Goal: Use online tool/utility: Utilize a website feature to perform a specific function

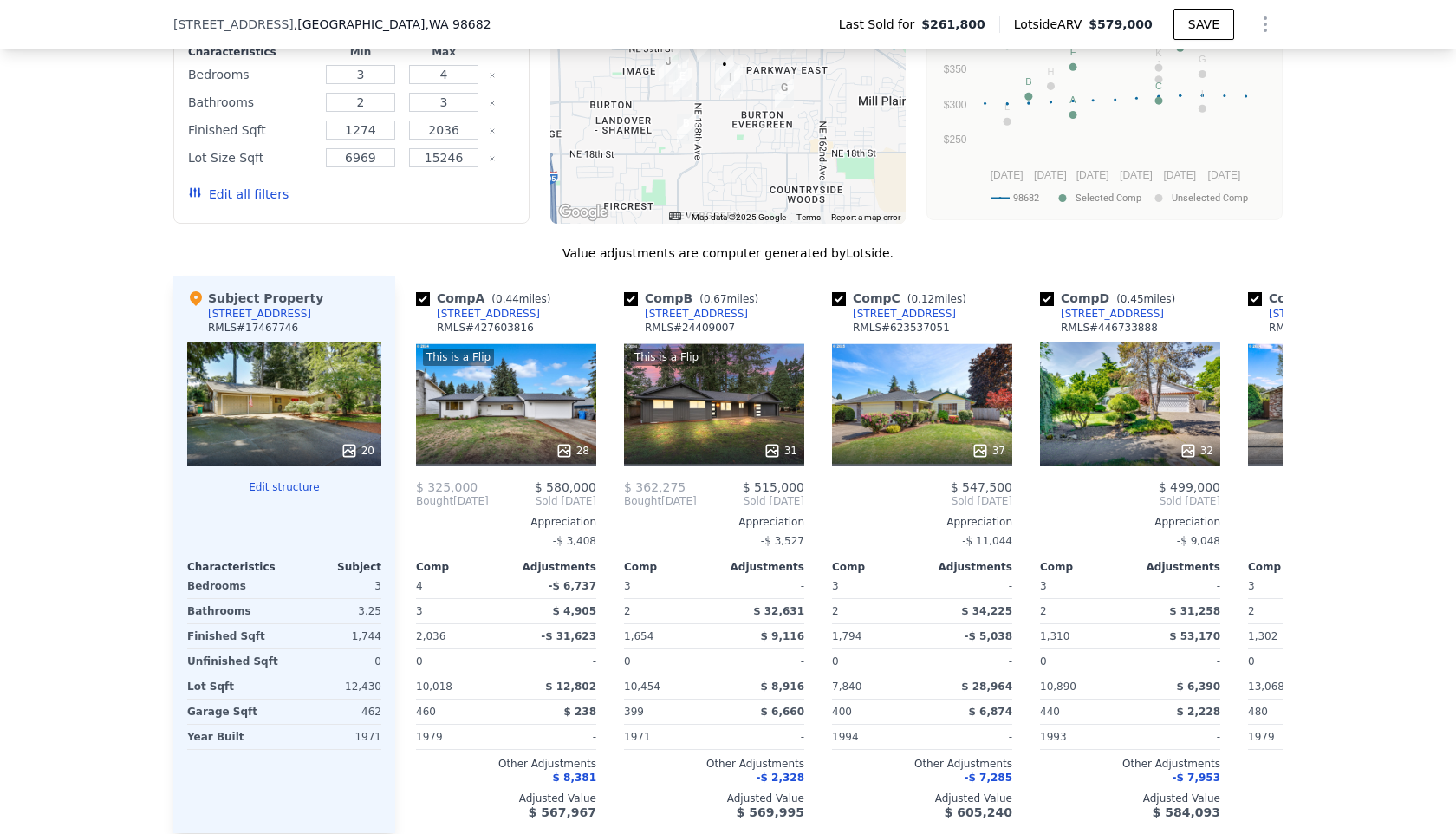
scroll to position [1685, 0]
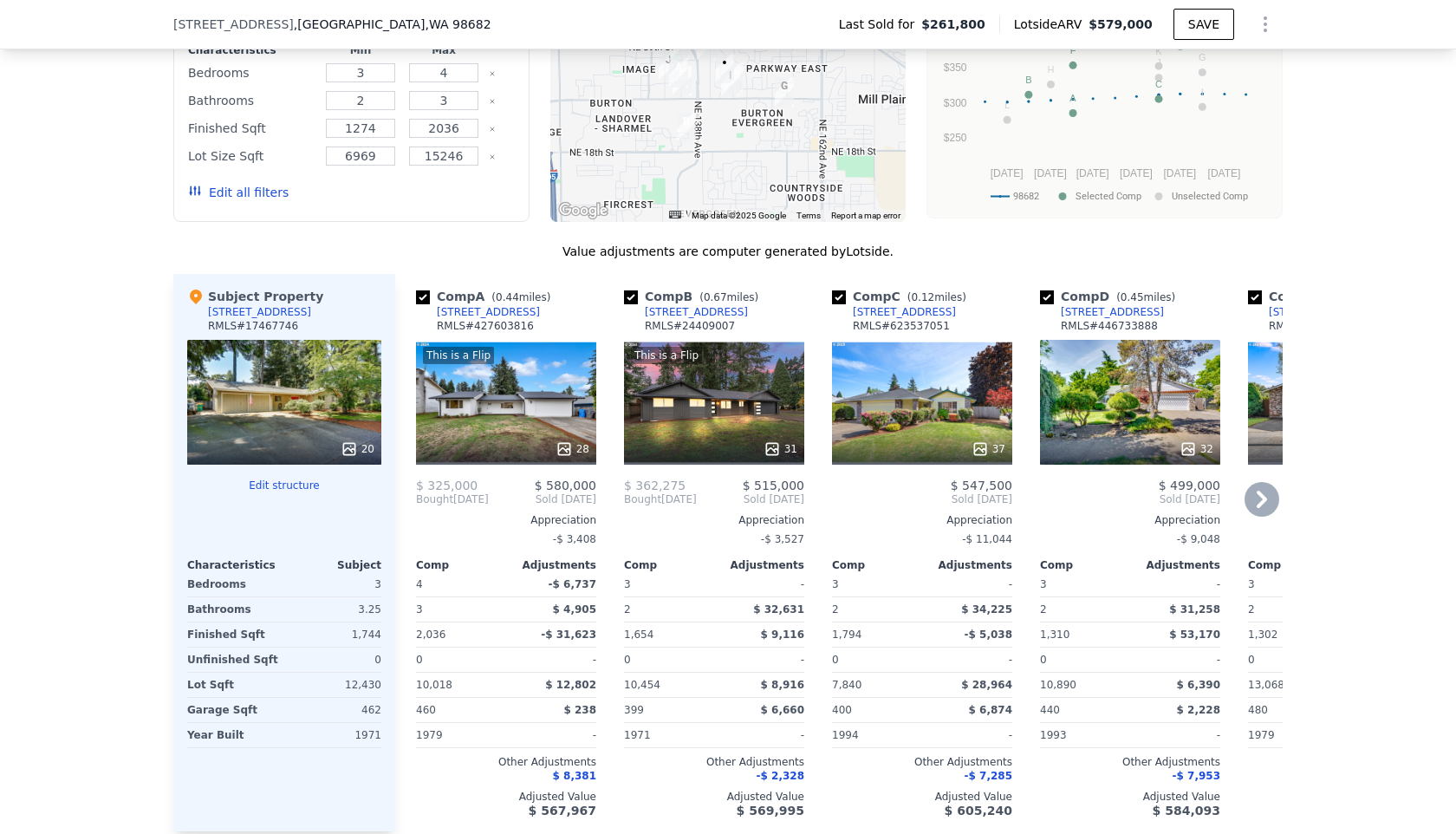
click at [543, 414] on div "This is a Flip 28" at bounding box center [505, 402] width 180 height 125
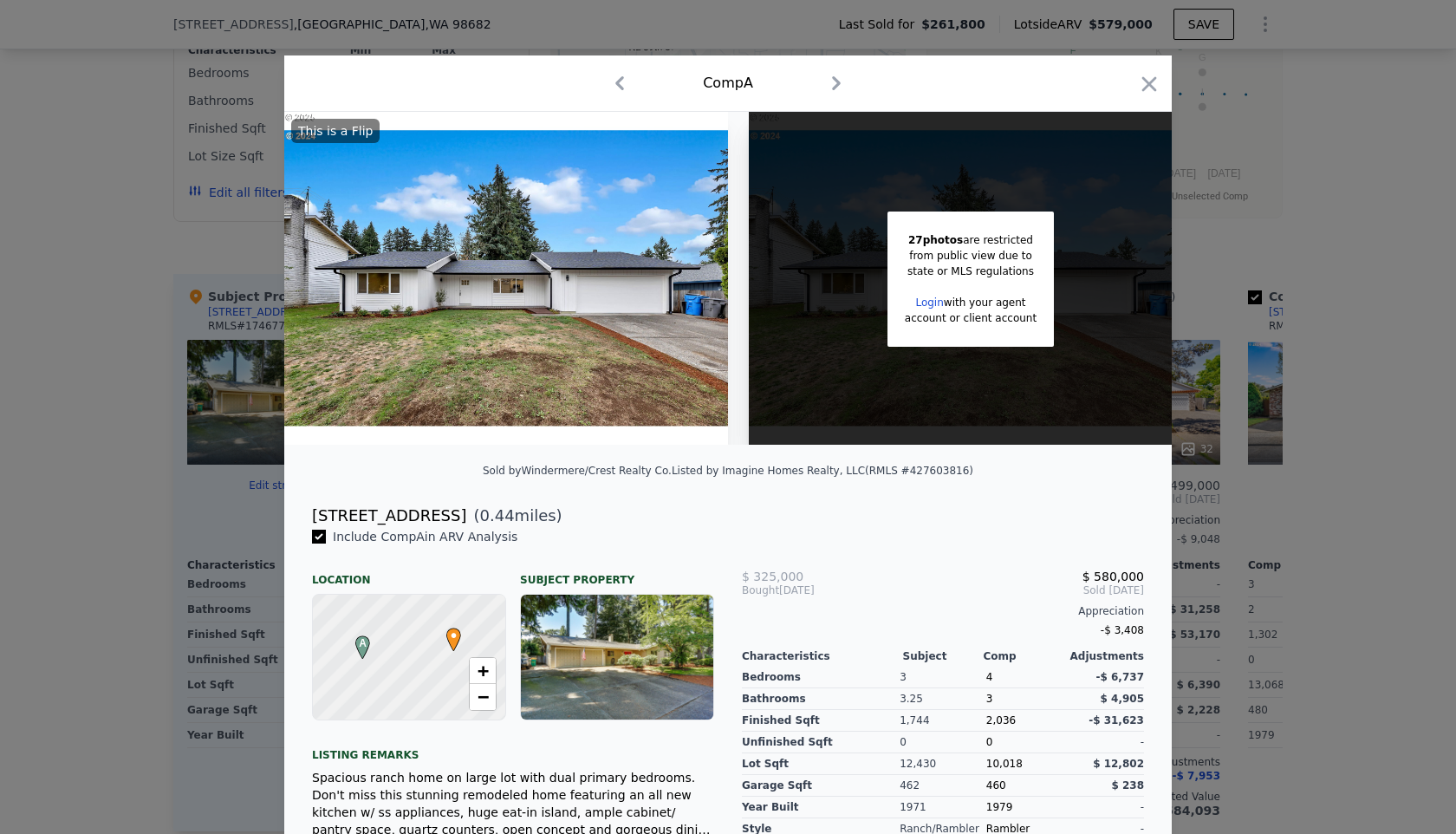
click at [605, 69] on button "button" at bounding box center [619, 83] width 27 height 27
checkbox input "false"
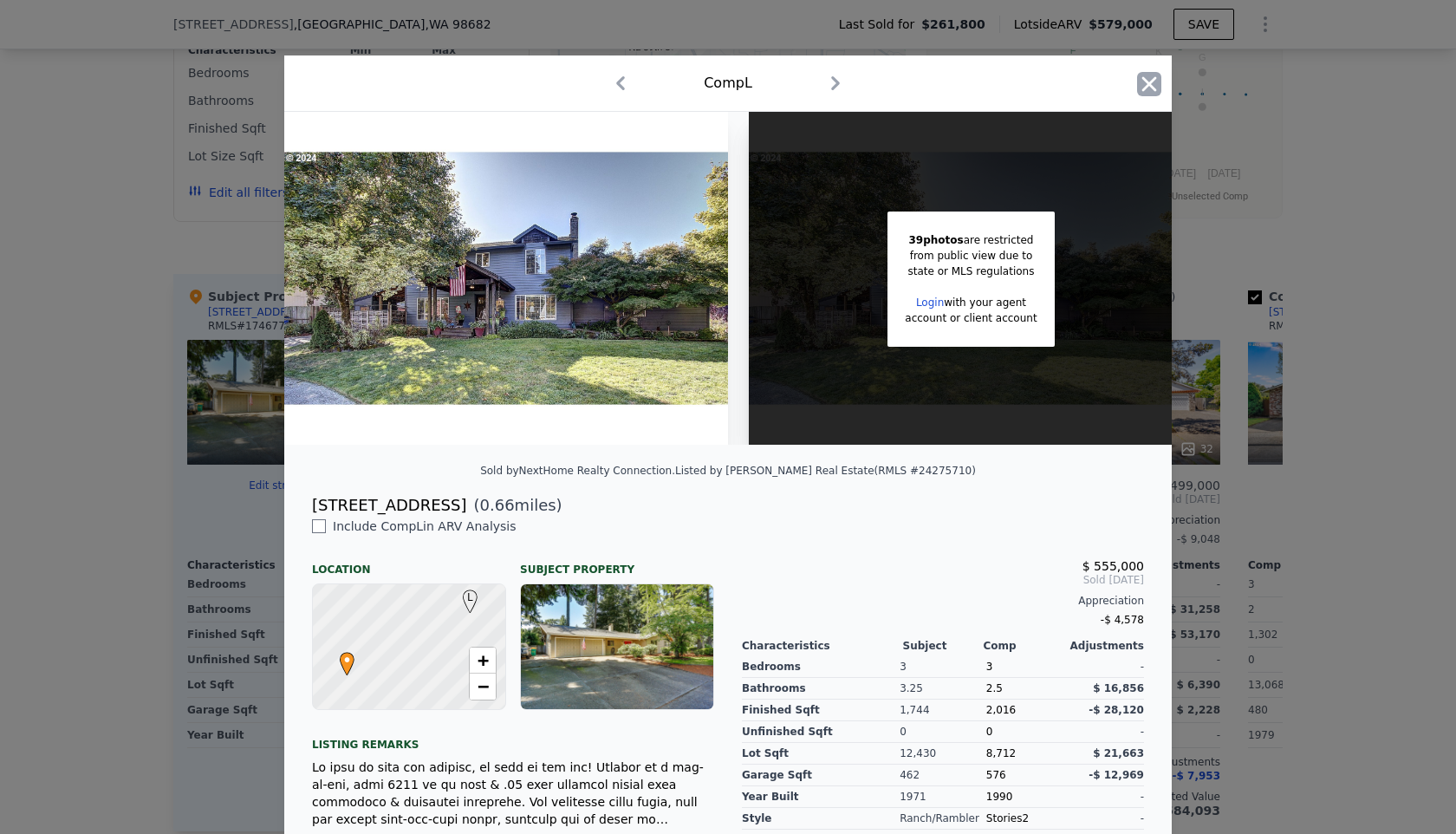
click at [1149, 89] on icon "button" at bounding box center [1148, 84] width 24 height 24
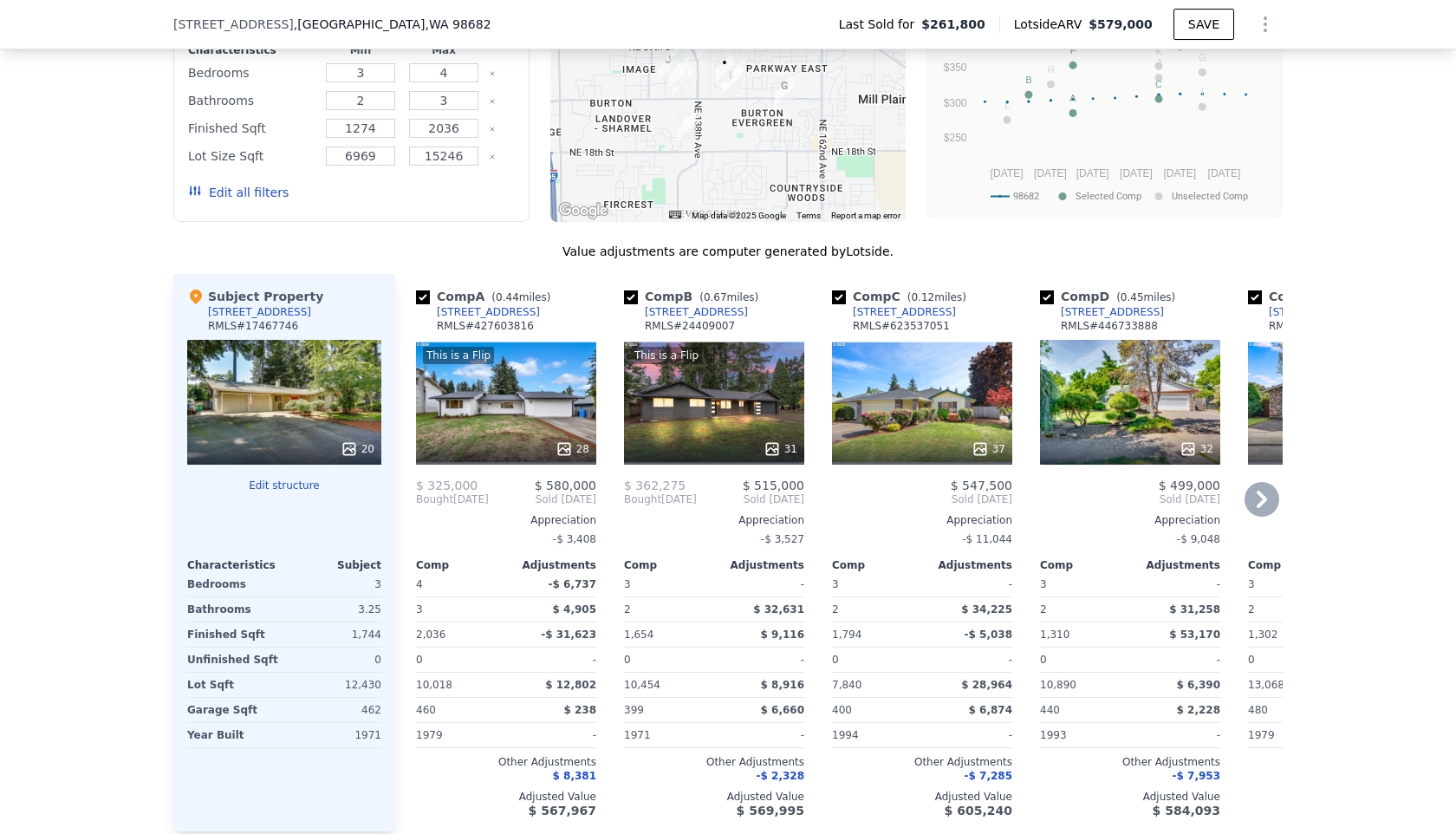
click at [533, 443] on div "28" at bounding box center [506, 449] width 165 height 18
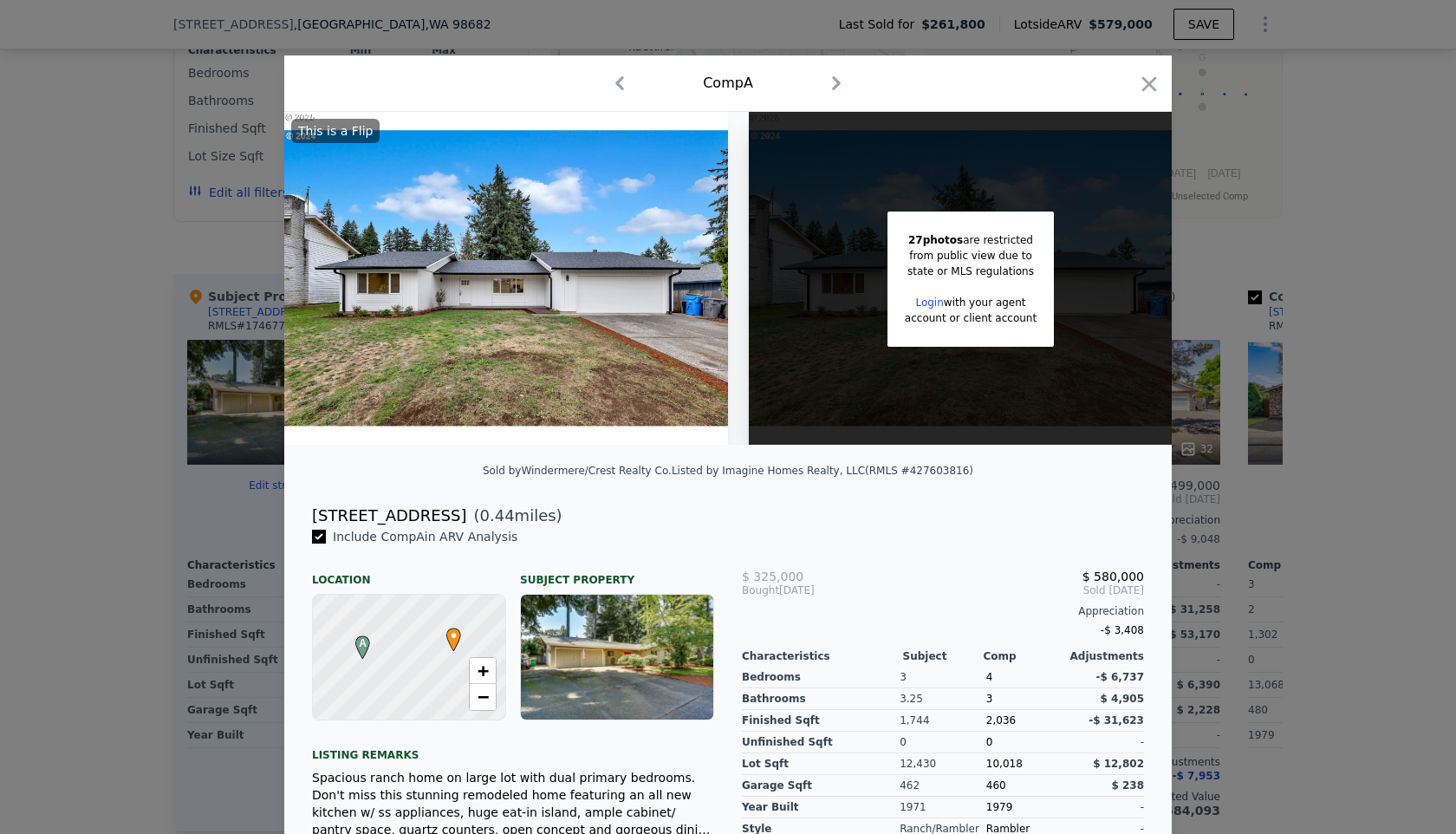
click at [1152, 88] on icon "button" at bounding box center [1149, 83] width 15 height 15
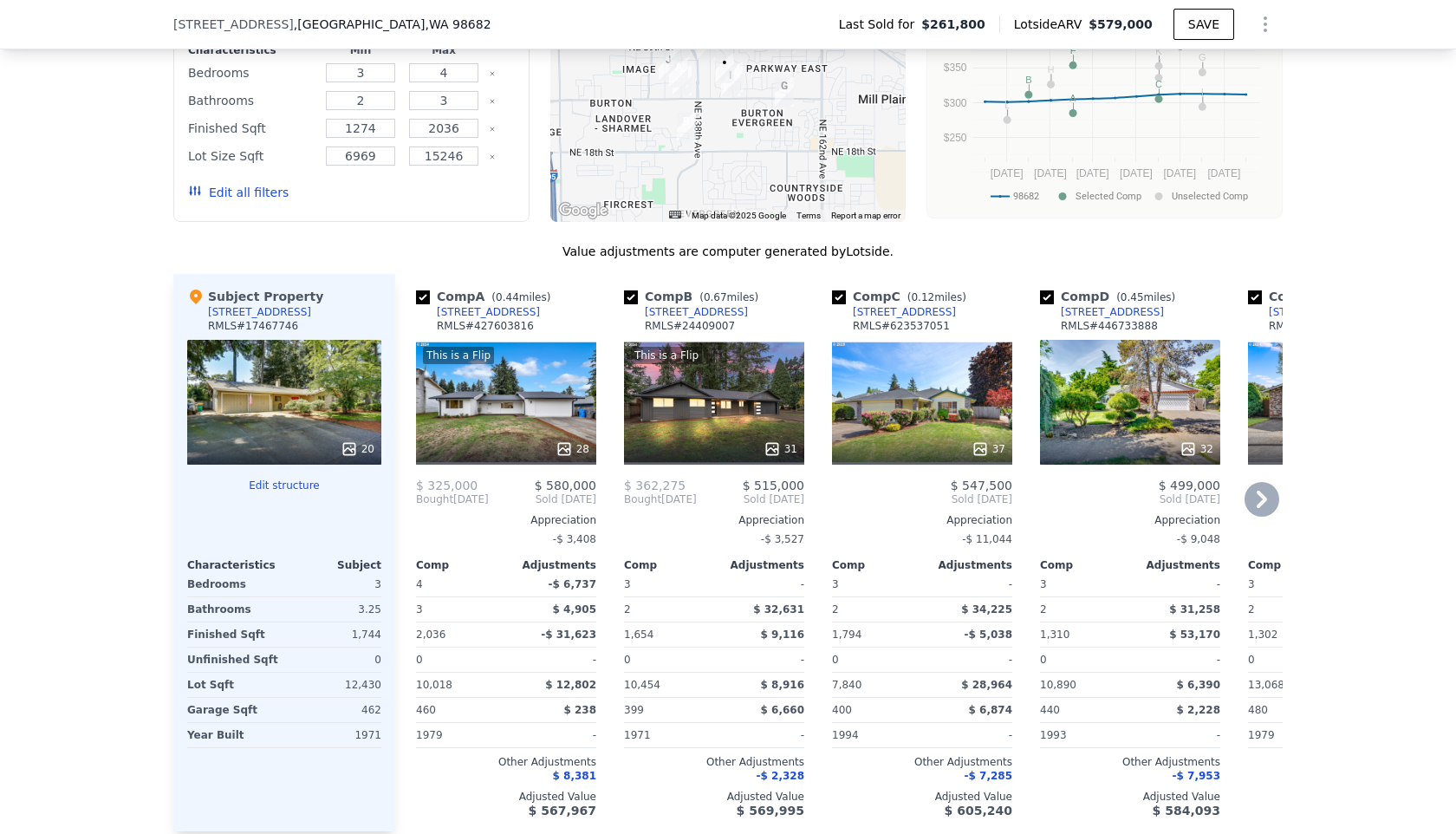
click at [474, 454] on div "28" at bounding box center [506, 449] width 165 height 18
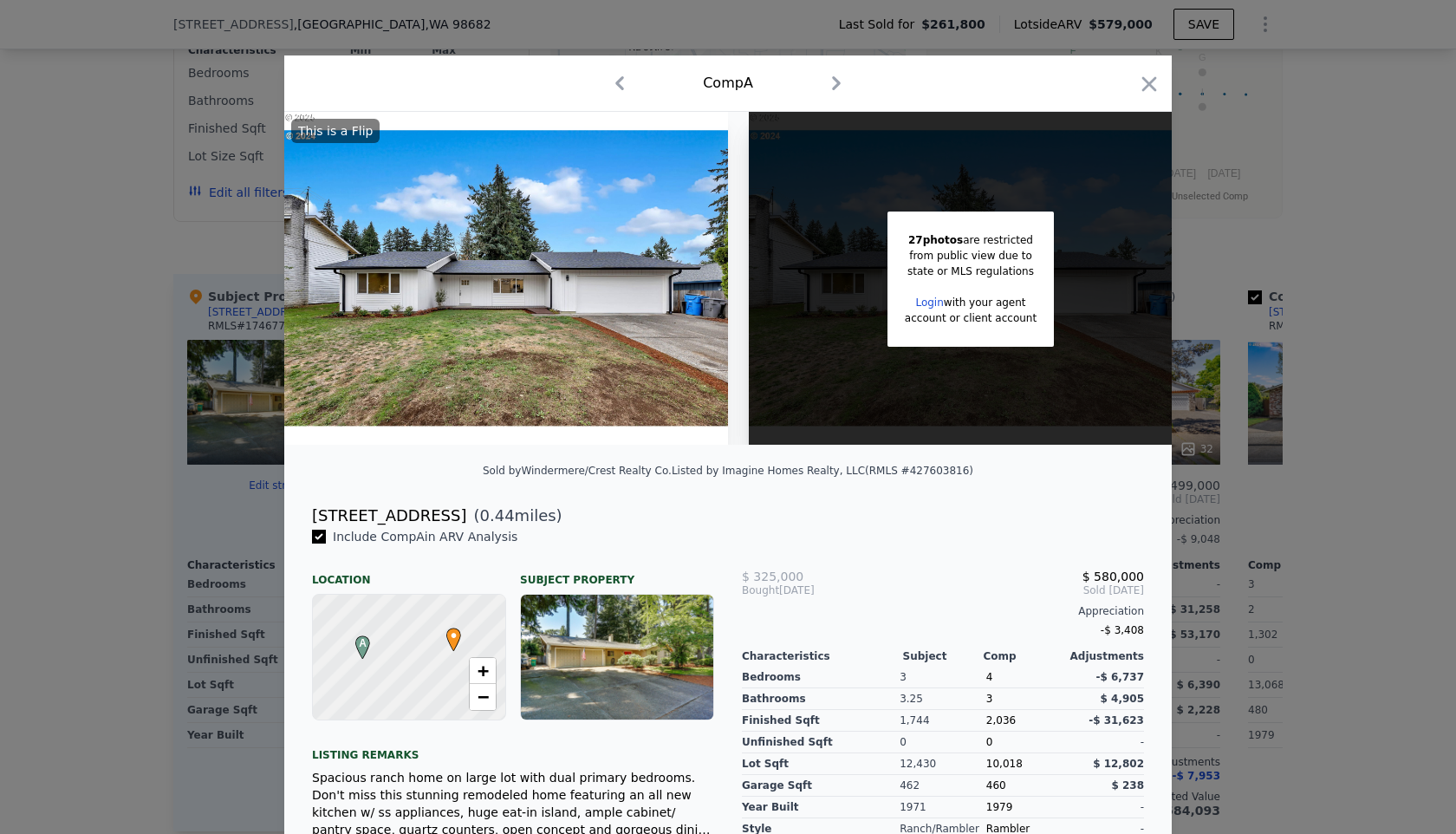
drag, startPoint x: 312, startPoint y: 513, endPoint x: 446, endPoint y: 513, distance: 134.0
click at [446, 513] on div "[STREET_ADDRESS] ( 0.44 miles)" at bounding box center [727, 515] width 859 height 24
copy div "[STREET_ADDRESS]"
click at [1147, 75] on icon "button" at bounding box center [1148, 84] width 24 height 24
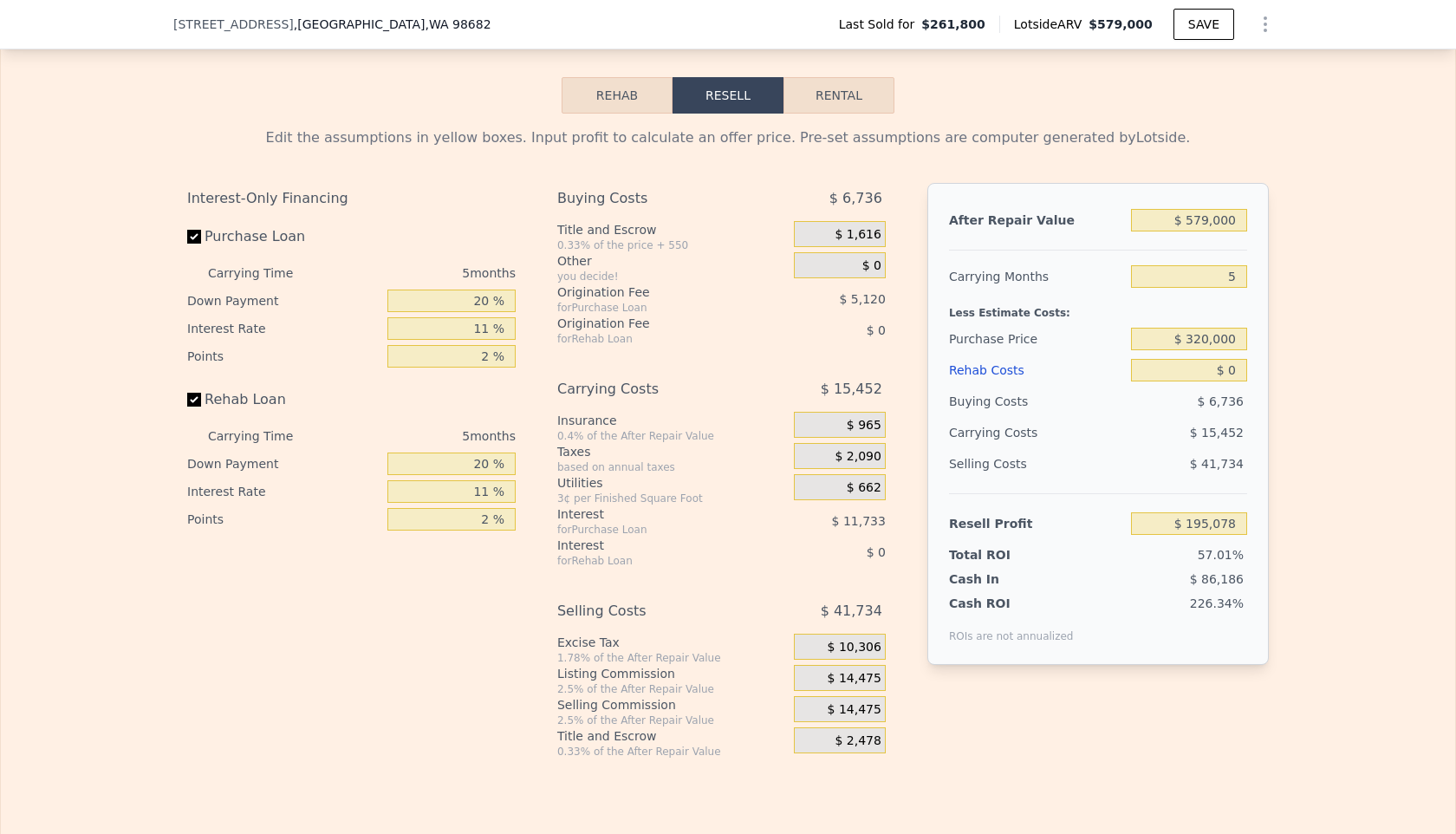
scroll to position [2632, 0]
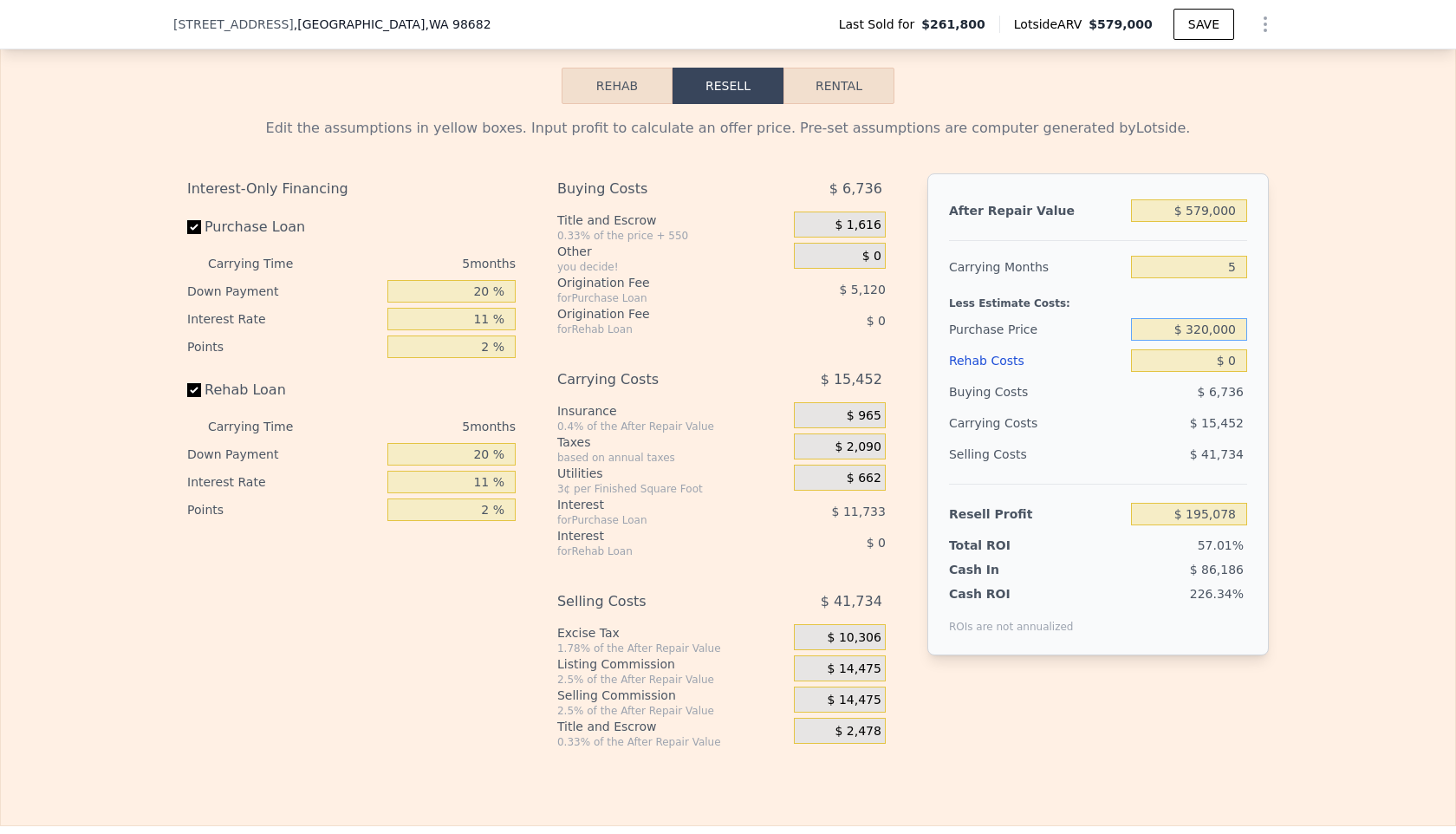
click at [1204, 331] on input "$ 320,000" at bounding box center [1188, 329] width 116 height 22
type input "$ 310,000"
click at [1223, 358] on input "$ 0" at bounding box center [1188, 360] width 116 height 22
type input "$ 205,642"
type input "$ 10"
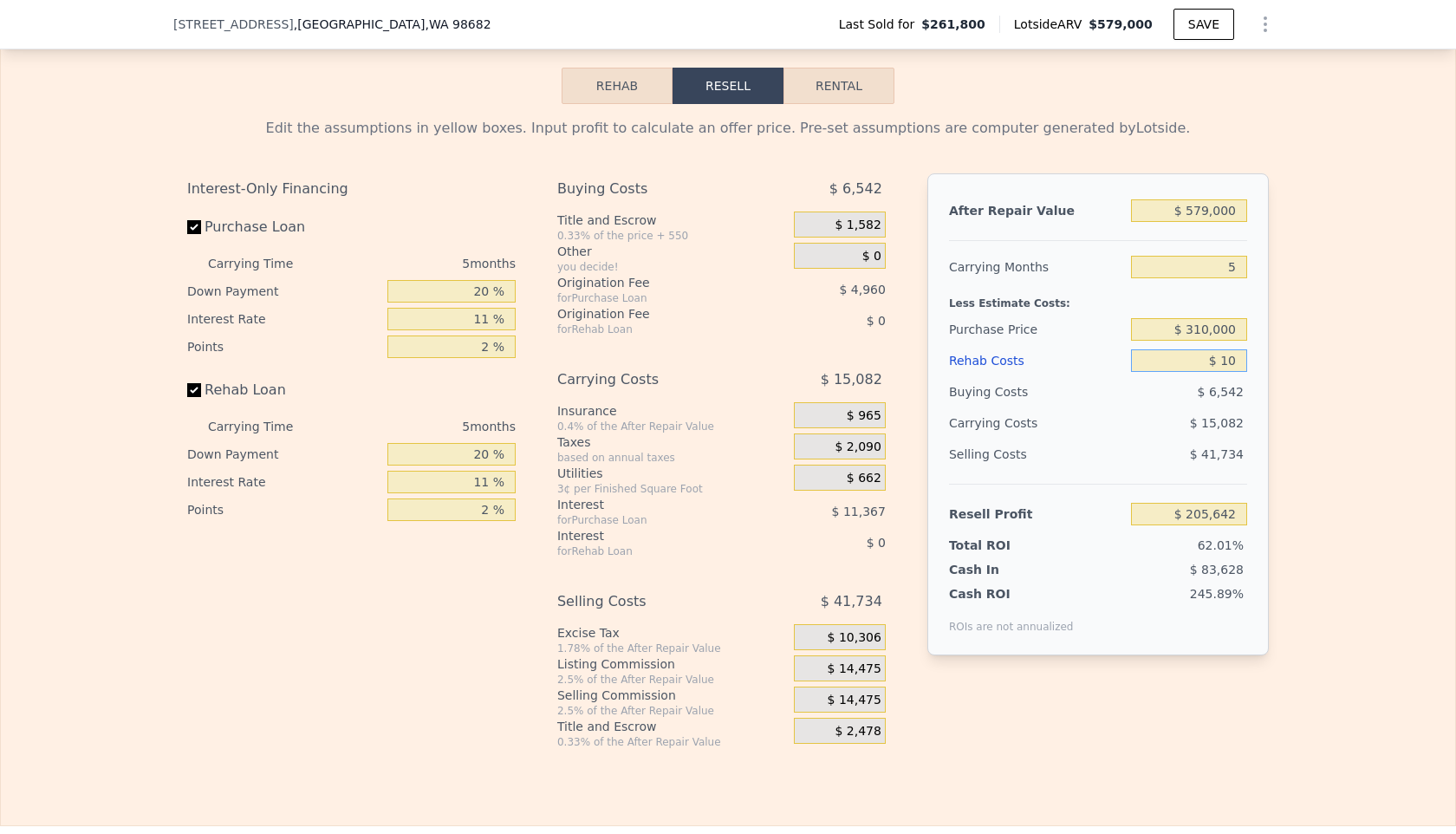
type input "$ 205,632"
type input "$ 150"
type input "$ 205,485"
type input "$ 1,500"
type input "$ 204,063"
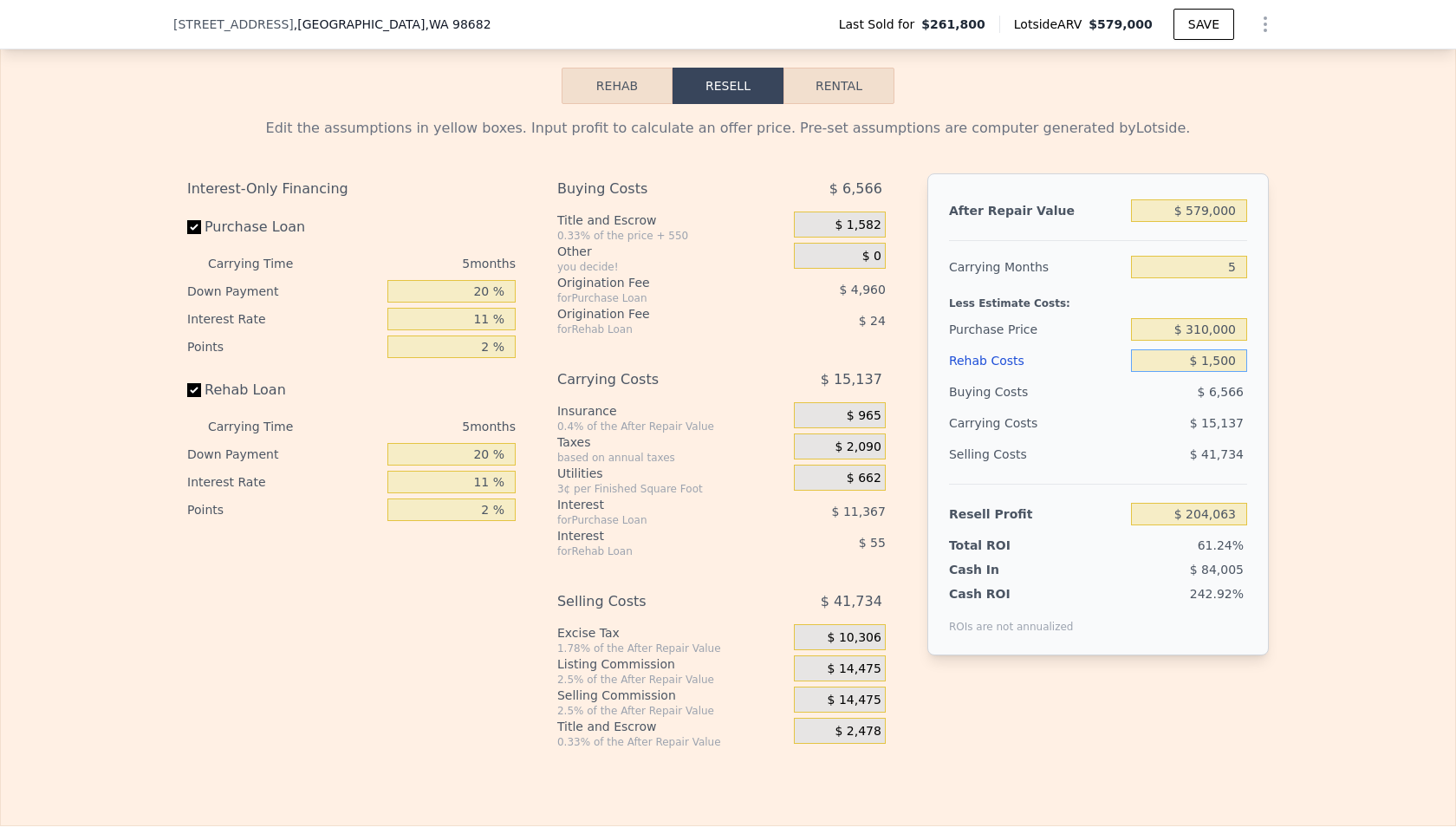
type input "$ 15,000"
type input "$ 189,852"
type input "$ 150,000"
type input "$ 47,742"
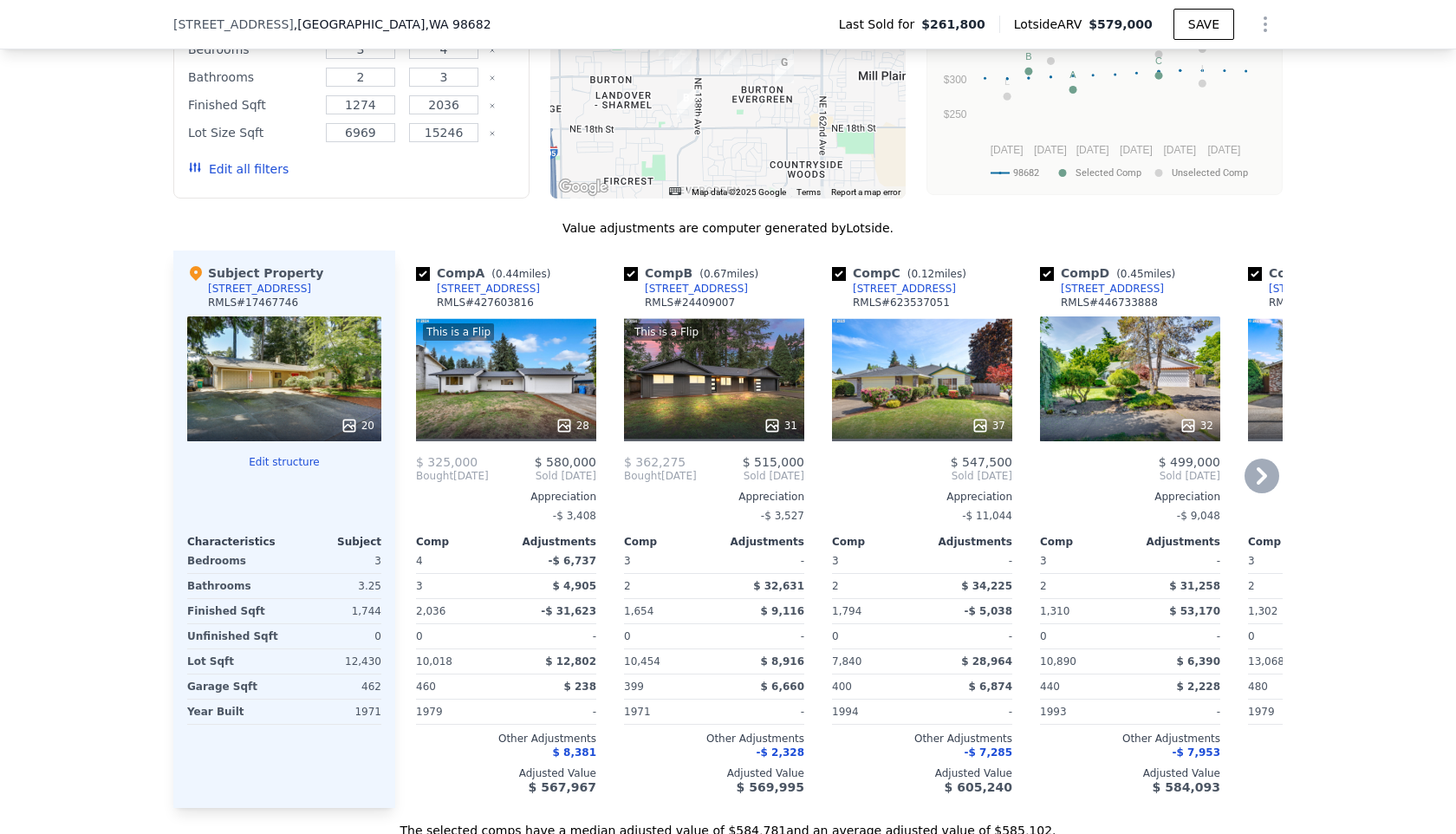
scroll to position [1709, 0]
click at [1259, 484] on icon at bounding box center [1262, 475] width 35 height 35
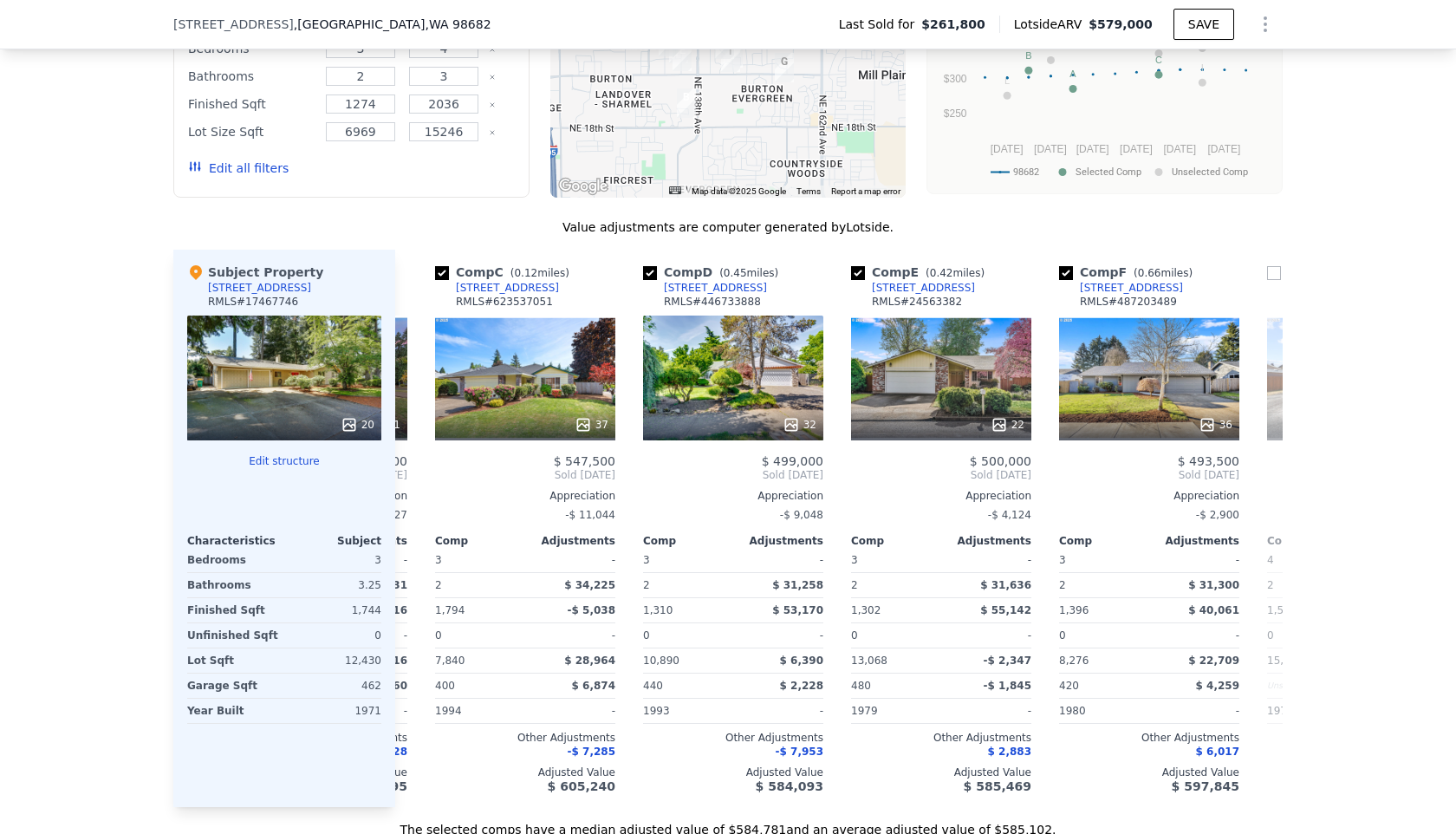
scroll to position [0, 416]
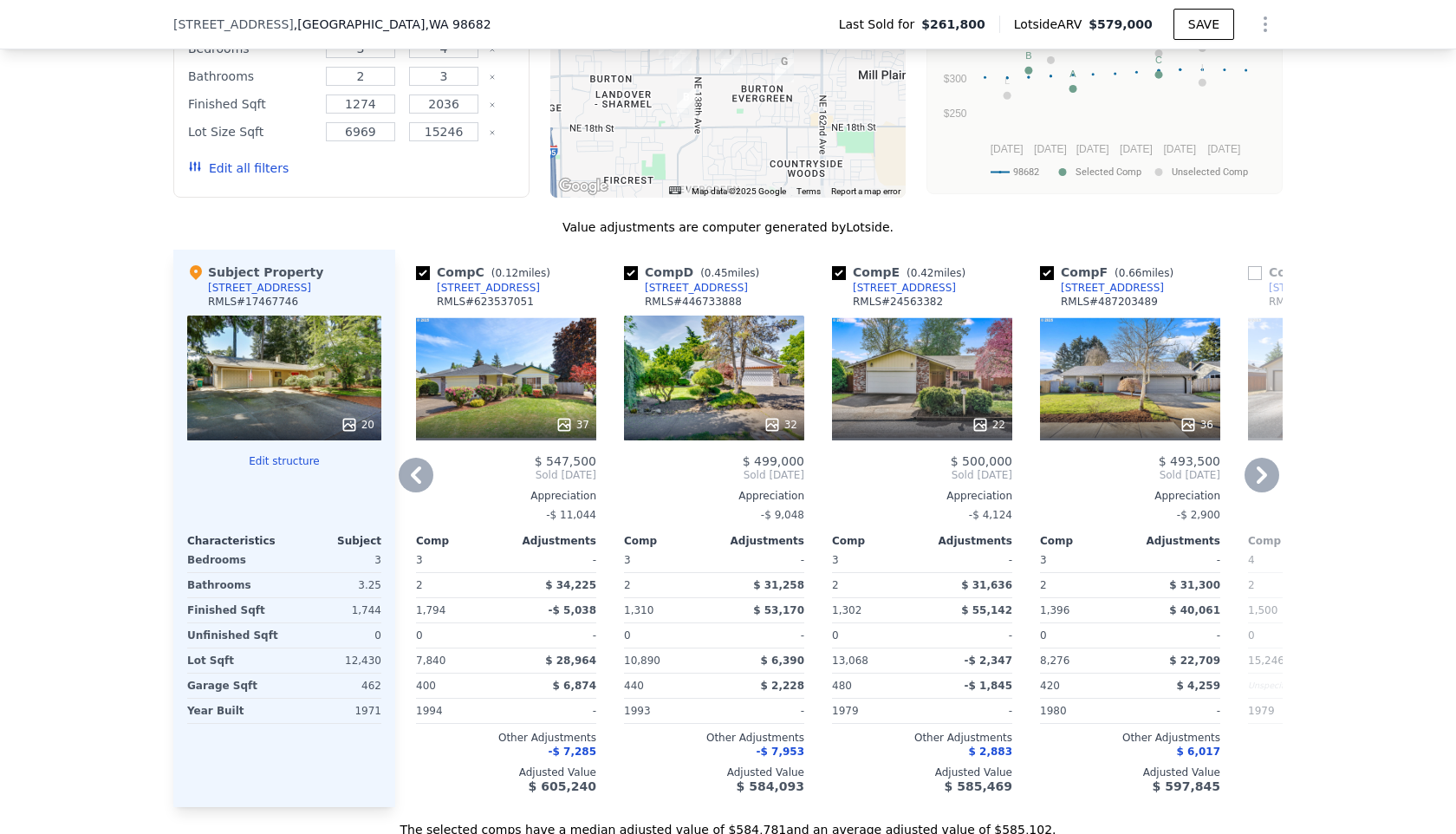
click at [1258, 484] on icon at bounding box center [1262, 475] width 35 height 35
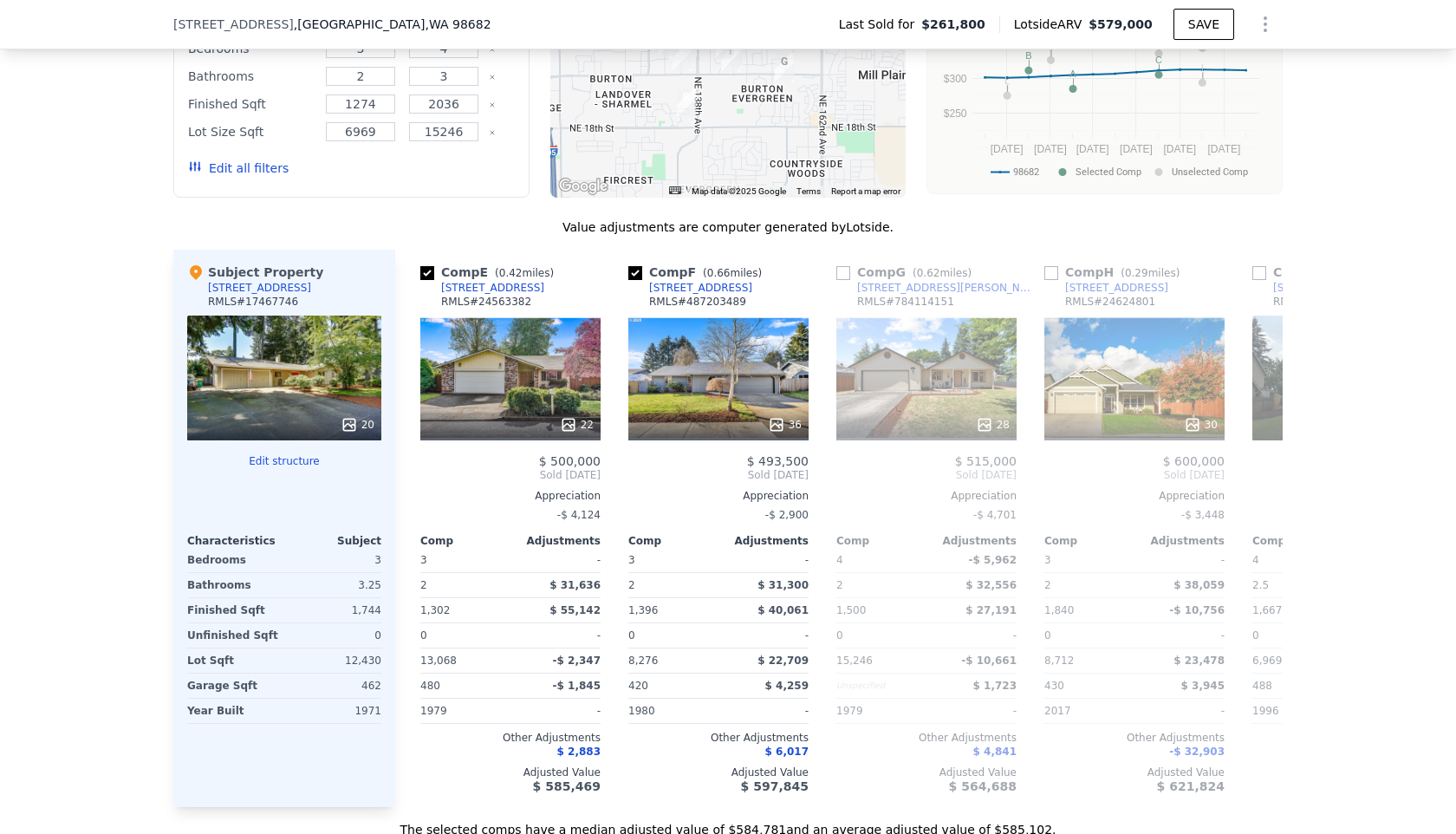
scroll to position [0, 832]
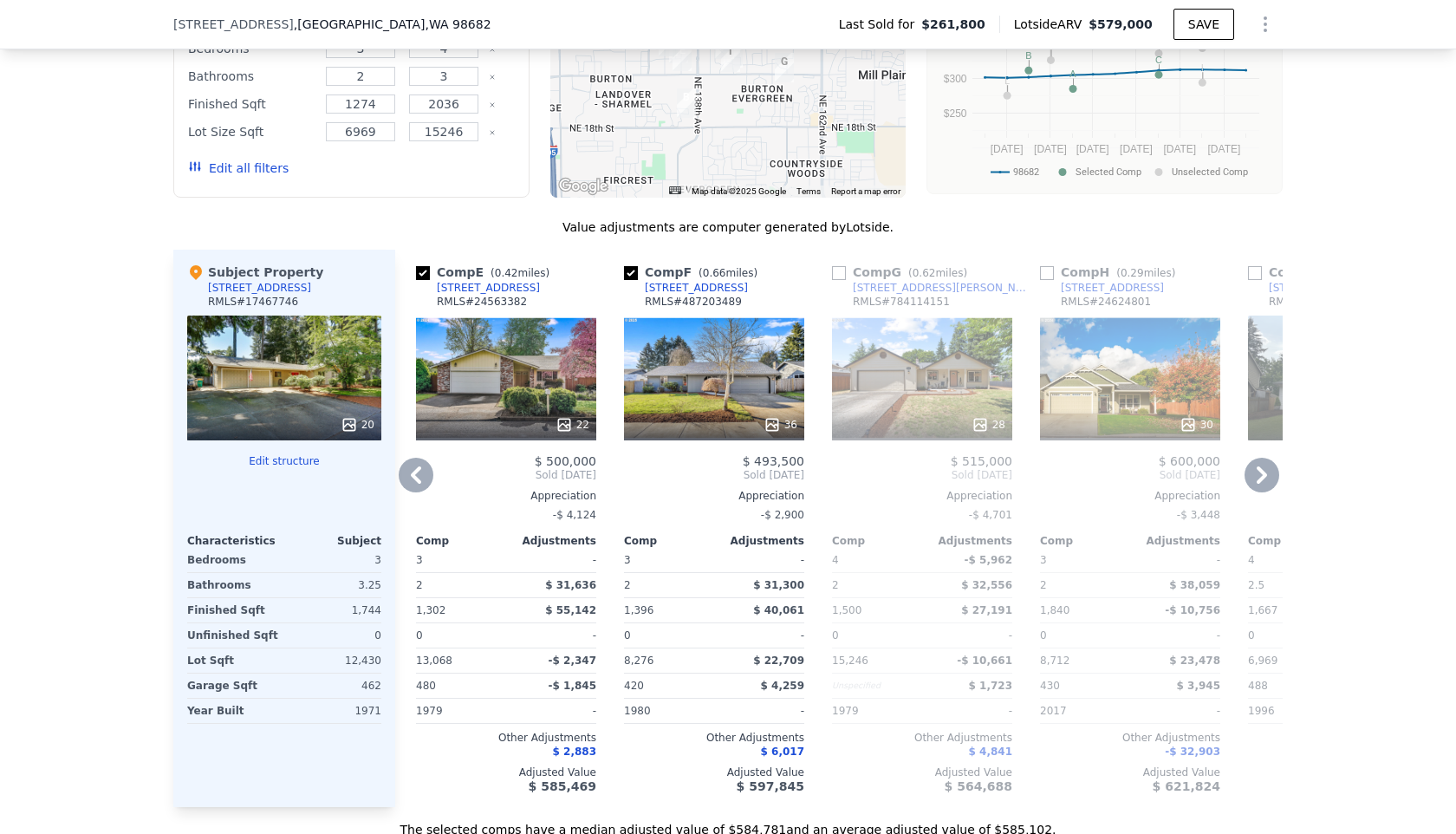
click at [1258, 479] on icon at bounding box center [1261, 475] width 11 height 18
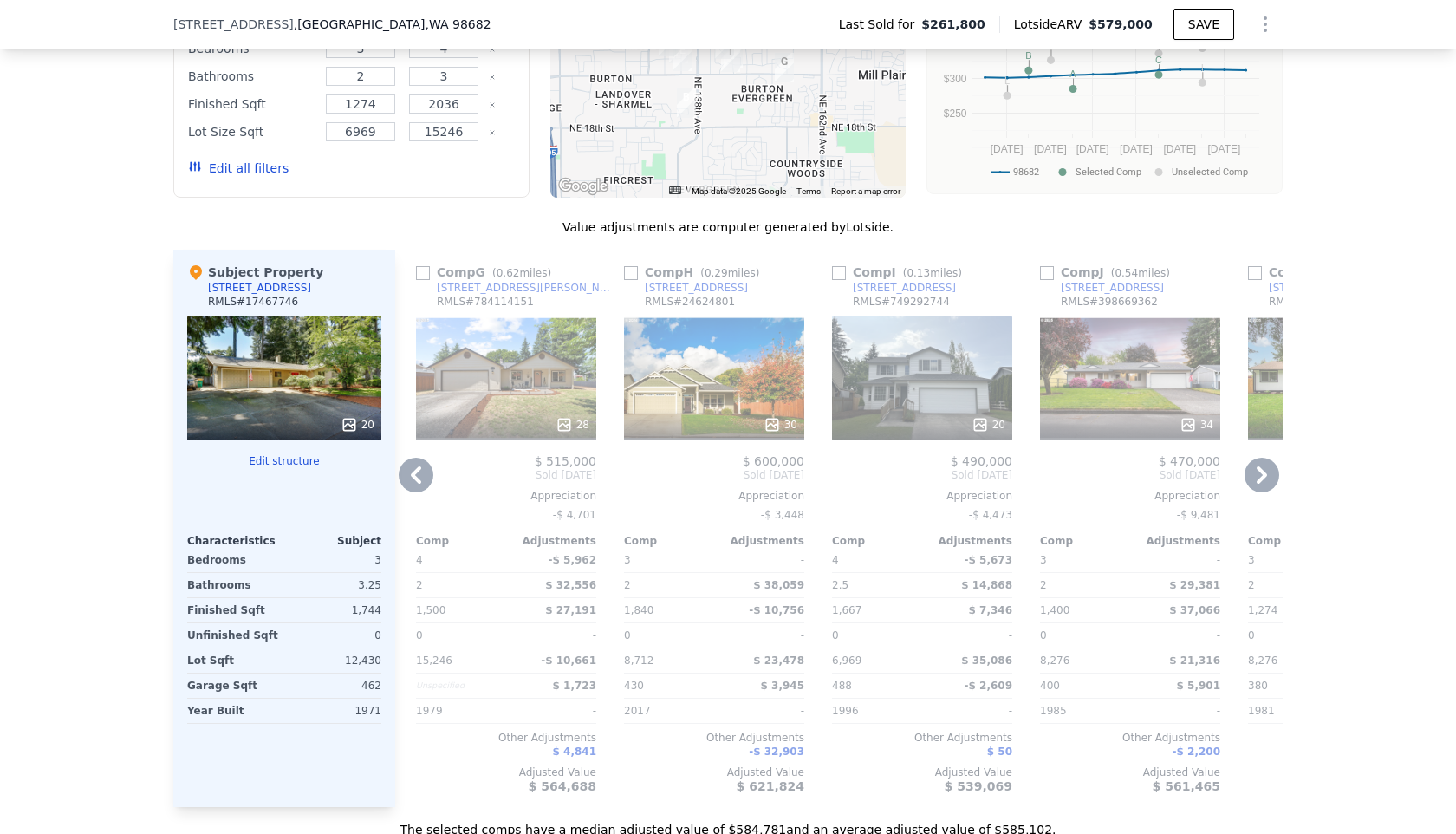
click at [1258, 479] on icon at bounding box center [1261, 475] width 11 height 18
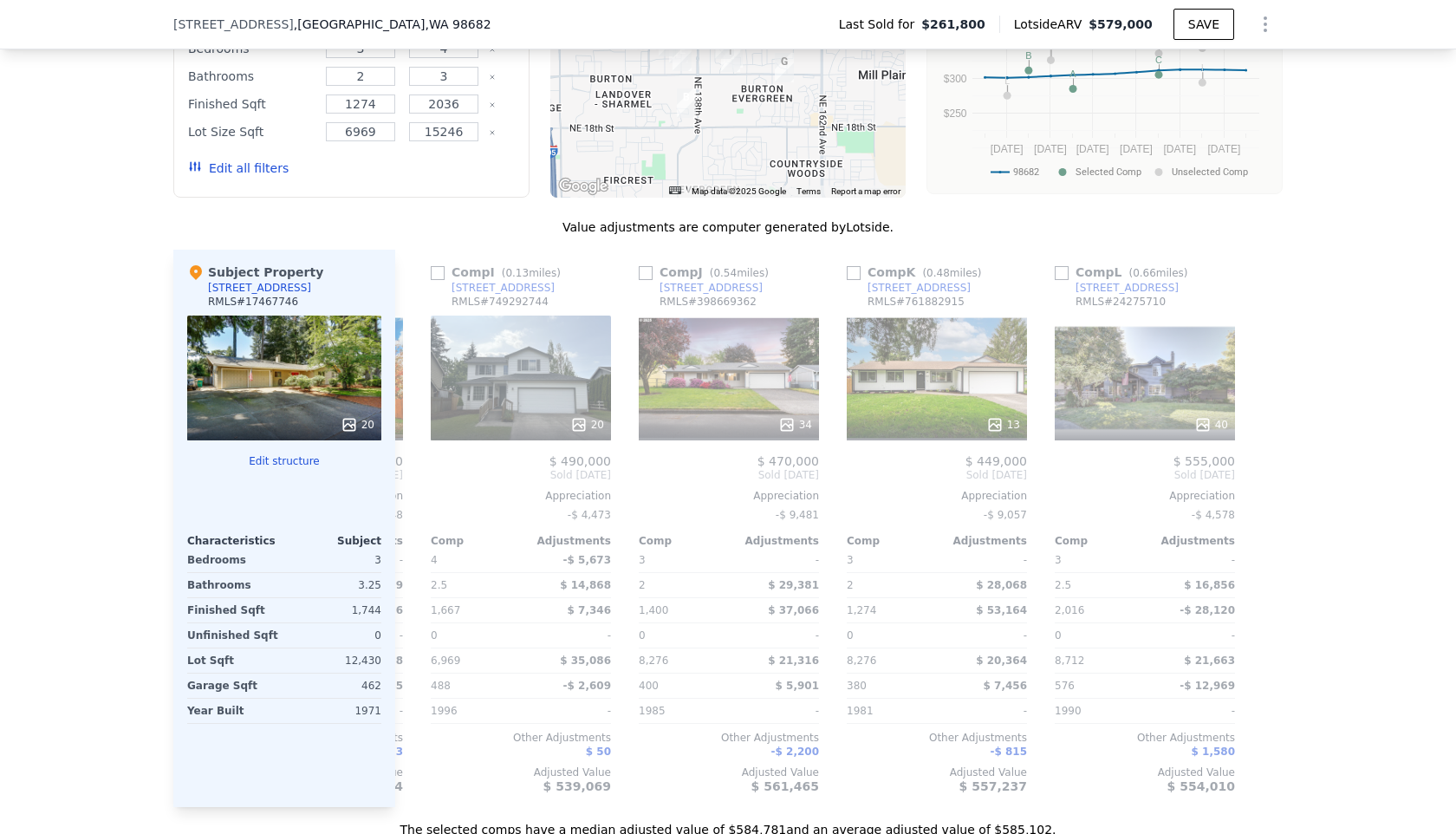
scroll to position [0, 1651]
click at [1258, 479] on div at bounding box center [1268, 527] width 27 height 558
type input "$ 0"
type input "$ 195,078"
